Goal: Task Accomplishment & Management: Manage account settings

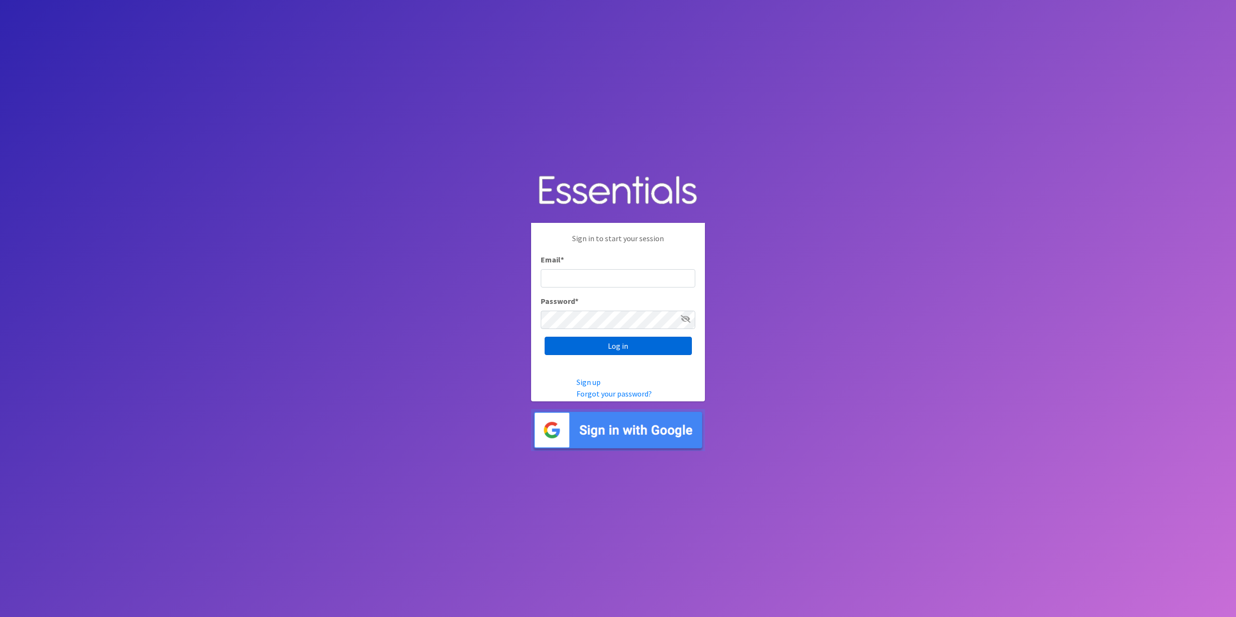
type input "[EMAIL_ADDRESS][DOMAIN_NAME]"
click at [624, 350] on input "Log in" at bounding box center [617, 346] width 147 height 18
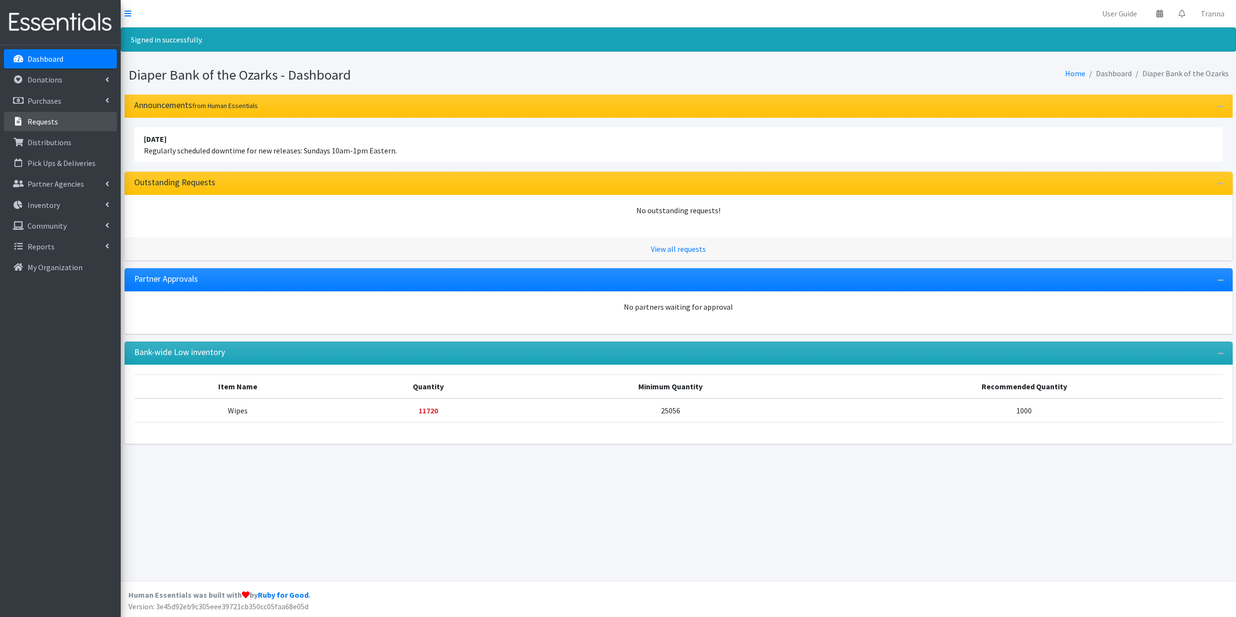
click at [42, 124] on p "Requests" at bounding box center [43, 122] width 30 height 10
